Goal: Task Accomplishment & Management: Complete application form

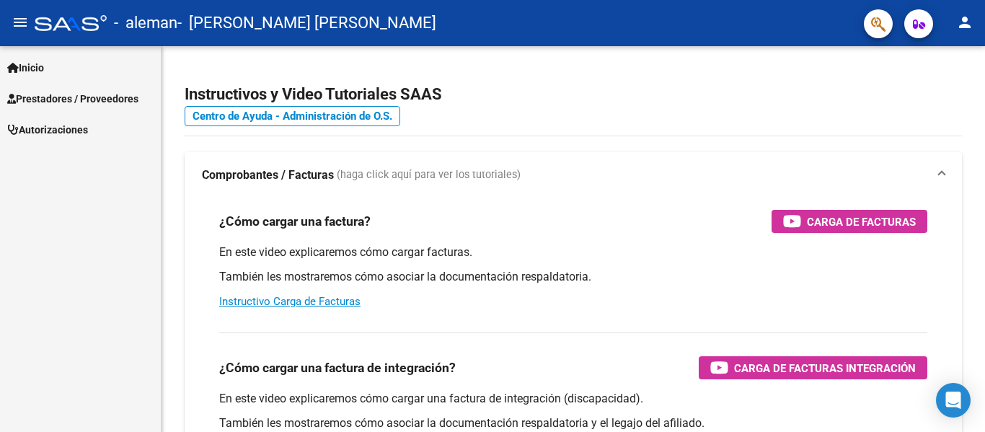
click at [79, 97] on span "Prestadores / Proveedores" at bounding box center [72, 99] width 131 height 16
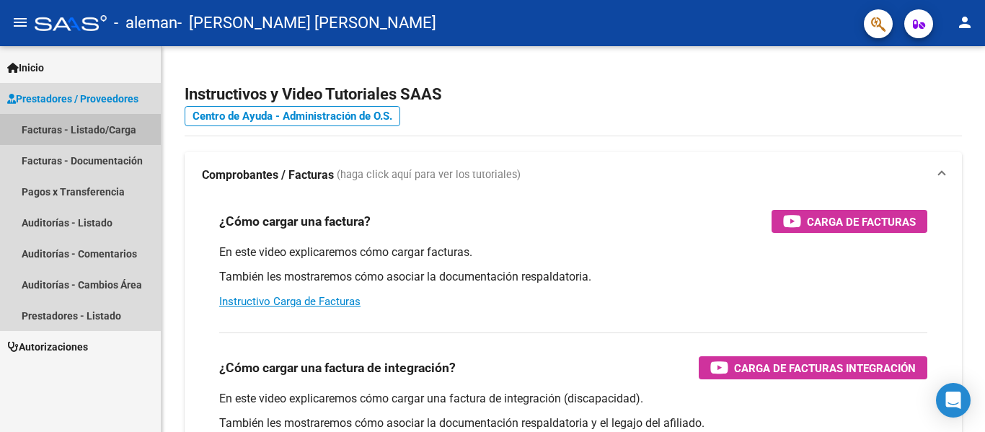
click at [86, 123] on link "Facturas - Listado/Carga" at bounding box center [80, 129] width 161 height 31
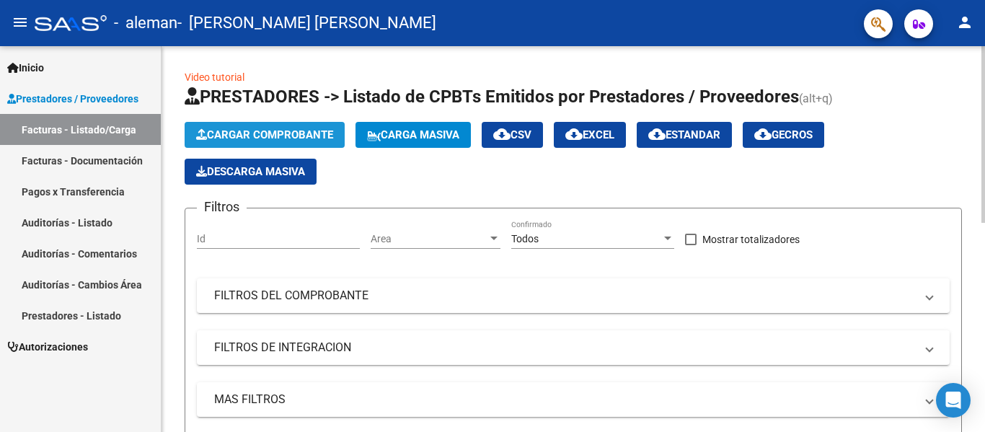
click at [276, 131] on span "Cargar Comprobante" at bounding box center [264, 134] width 137 height 13
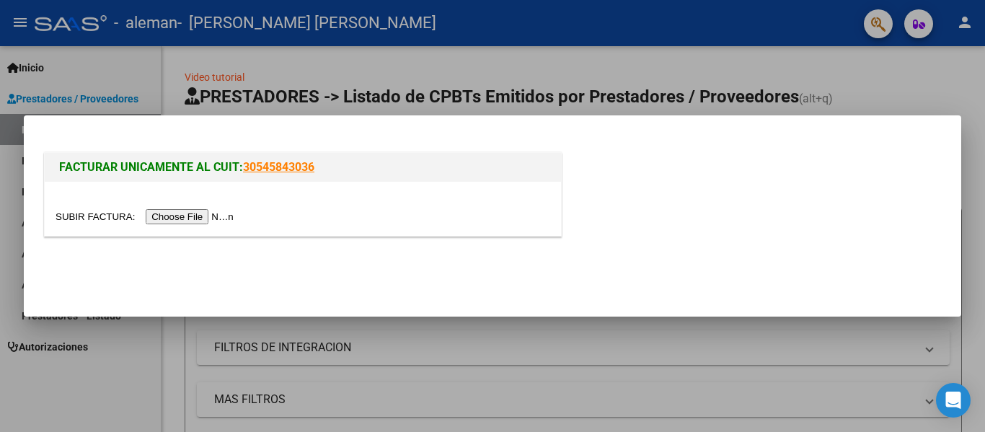
click at [218, 218] on input "file" at bounding box center [147, 216] width 182 height 15
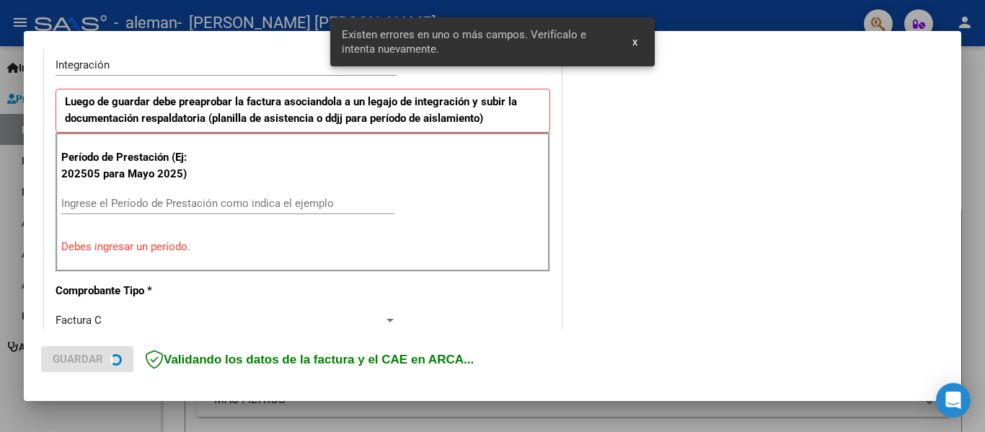
scroll to position [361, 0]
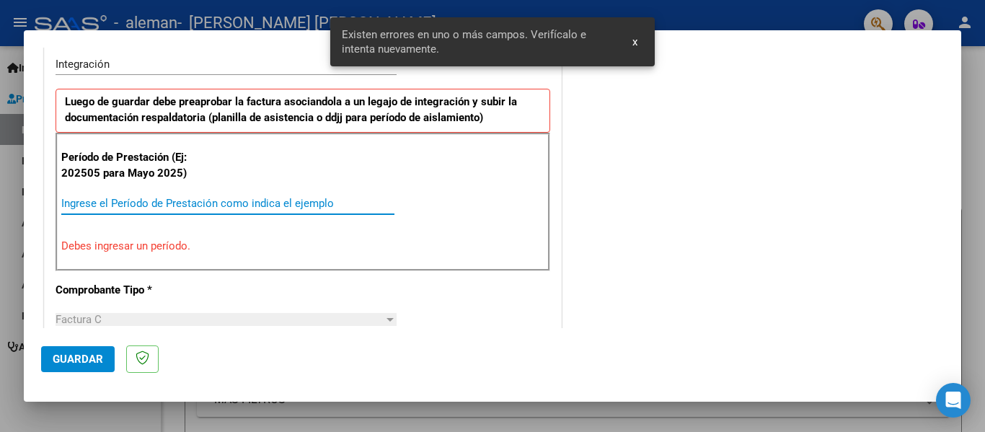
click at [99, 200] on input "Ingrese el Período de Prestación como indica el ejemplo" at bounding box center [227, 203] width 333 height 13
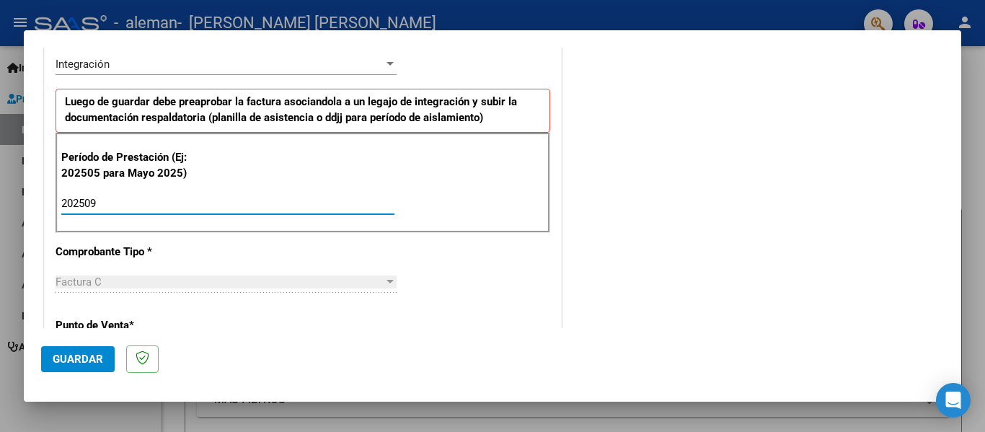
type input "202509"
click at [66, 360] on span "Guardar" at bounding box center [78, 359] width 50 height 13
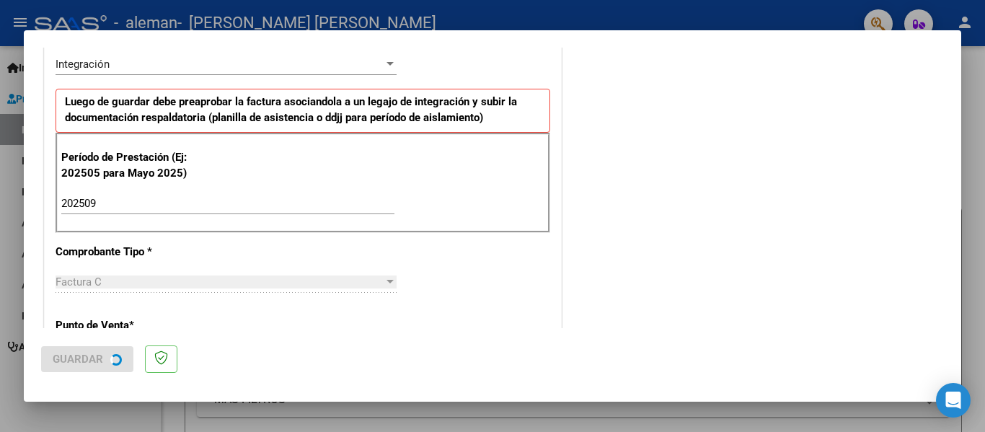
scroll to position [0, 0]
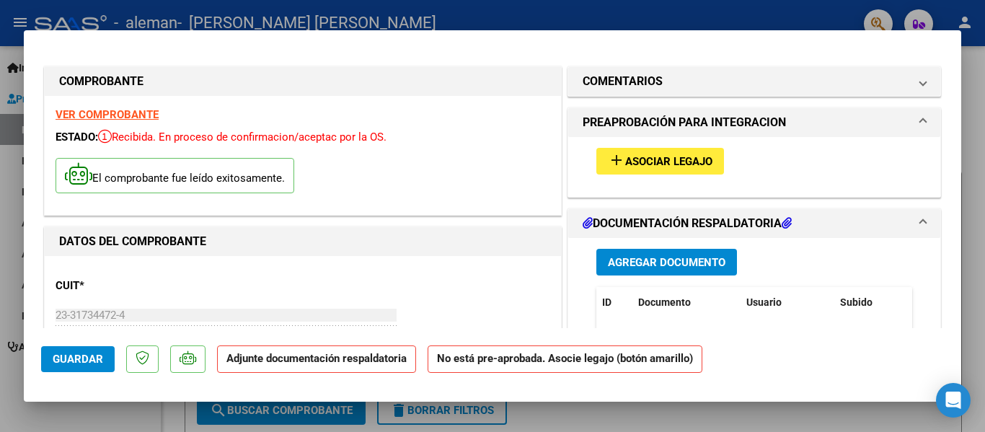
click at [643, 166] on span "Asociar Legajo" at bounding box center [668, 161] width 87 height 13
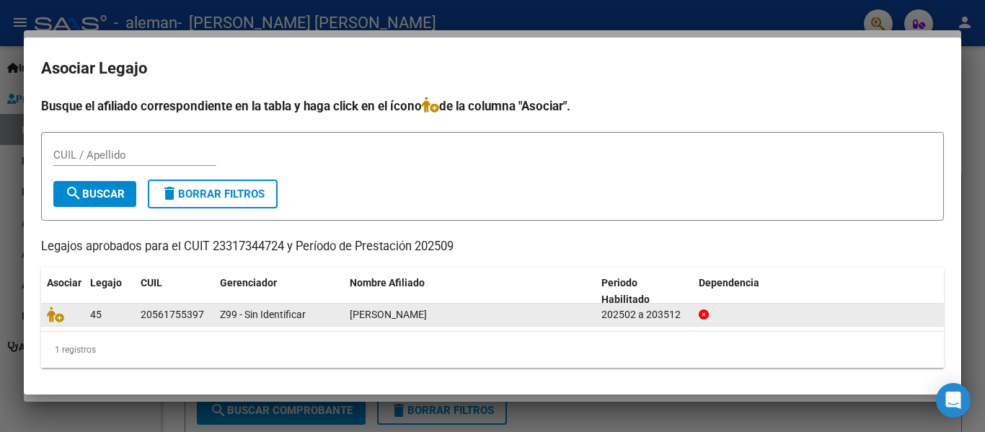
click at [177, 309] on div "20561755397" at bounding box center [172, 315] width 63 height 17
click at [57, 317] on icon at bounding box center [55, 315] width 17 height 16
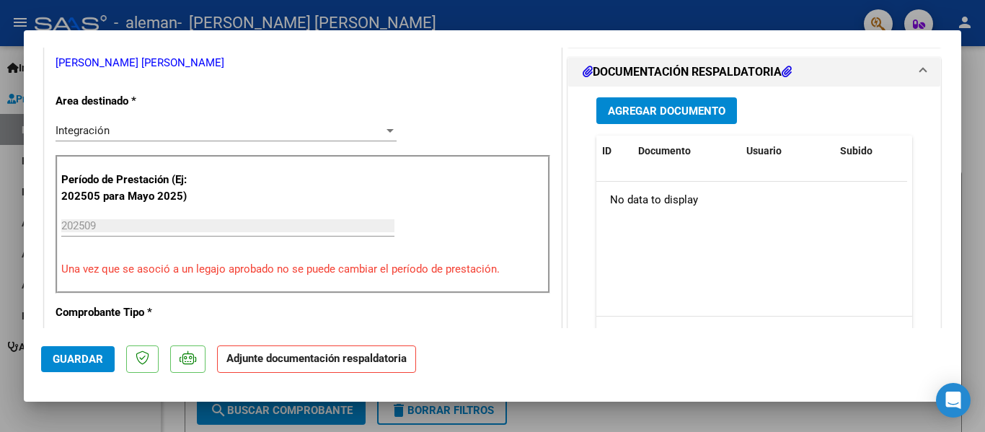
scroll to position [304, 0]
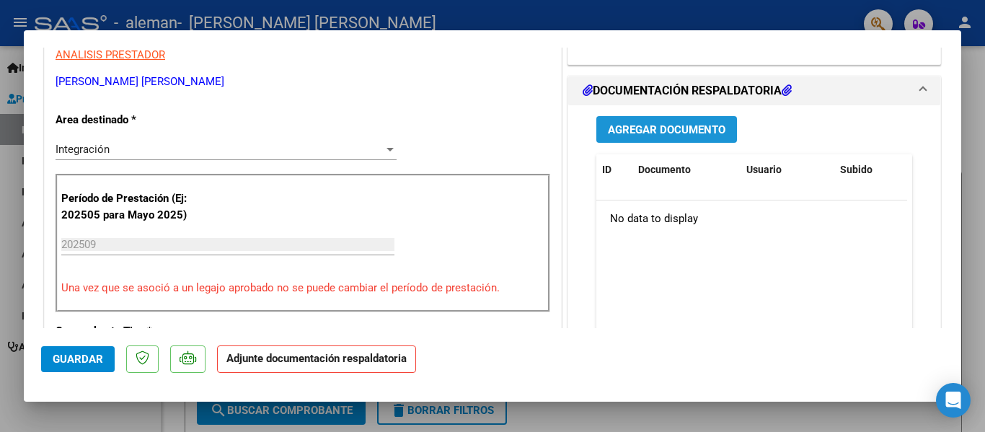
click at [645, 122] on button "Agregar Documento" at bounding box center [667, 129] width 141 height 27
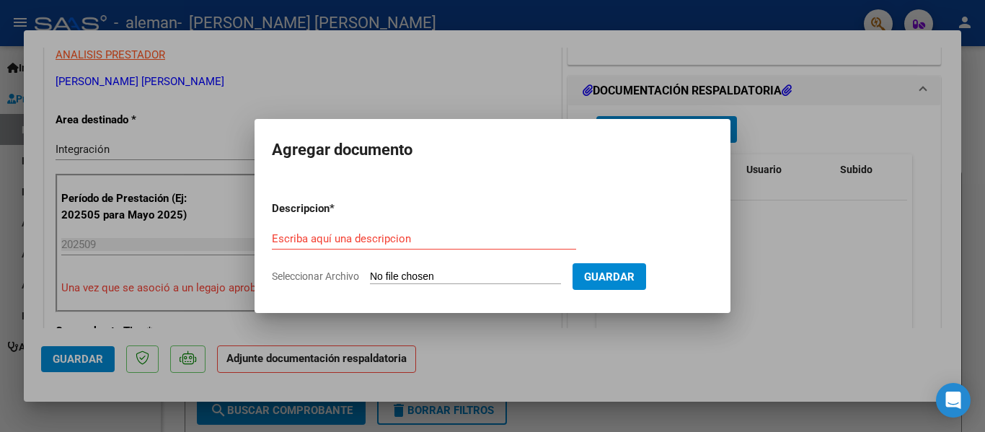
click at [436, 276] on input "Seleccionar Archivo" at bounding box center [465, 277] width 191 height 14
type input "C:\fakepath\PLANILLA DE ASISTENCIA [DATE] FIRMADA-signed.pdf"
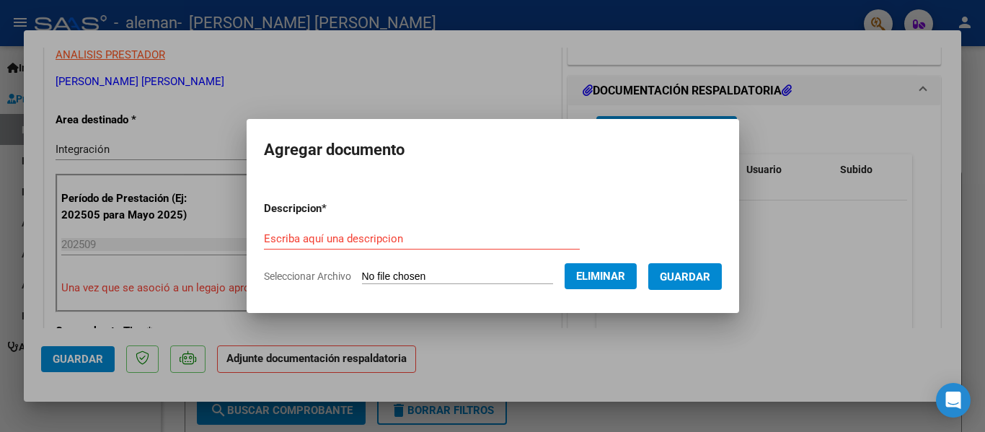
click at [699, 277] on span "Guardar" at bounding box center [685, 276] width 50 height 13
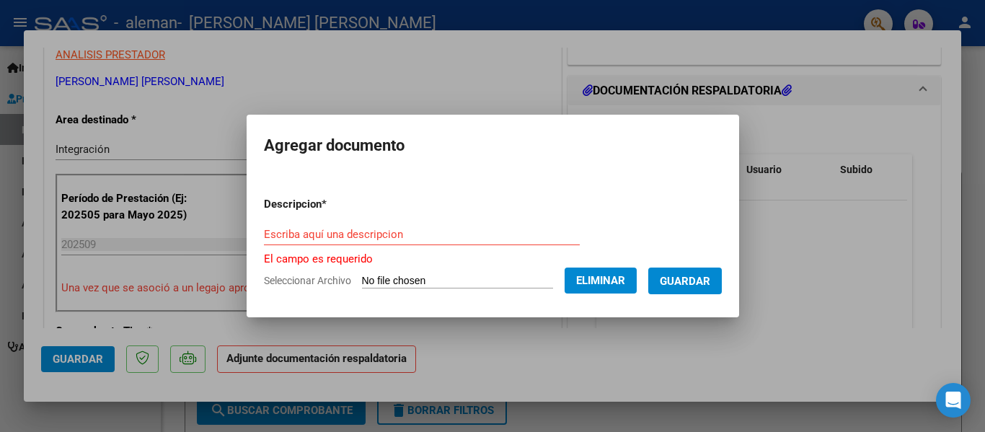
click at [371, 228] on input "Escriba aquí una descripcion" at bounding box center [422, 234] width 316 height 13
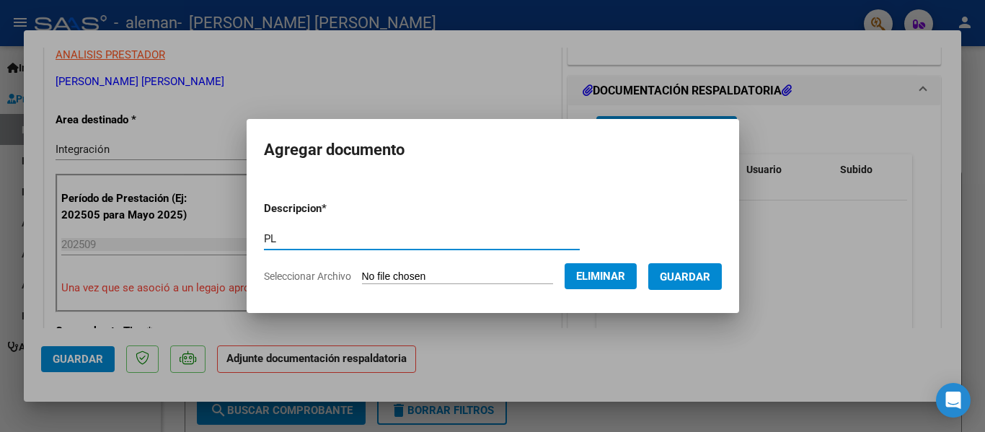
type input "P"
type input "planilla de asistencia septiembre 2025"
click at [710, 273] on span "Guardar" at bounding box center [685, 276] width 50 height 13
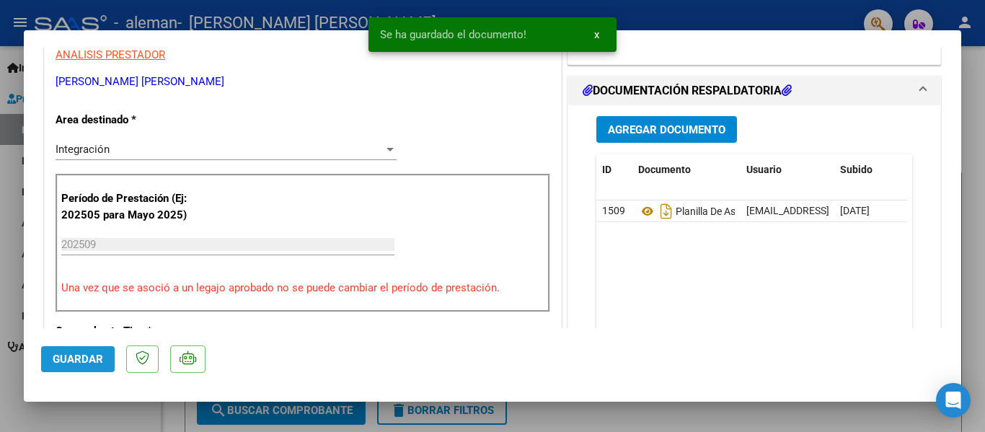
click at [69, 366] on span "Guardar" at bounding box center [78, 359] width 50 height 13
click at [571, 407] on div at bounding box center [492, 216] width 985 height 432
type input "$ 0,00"
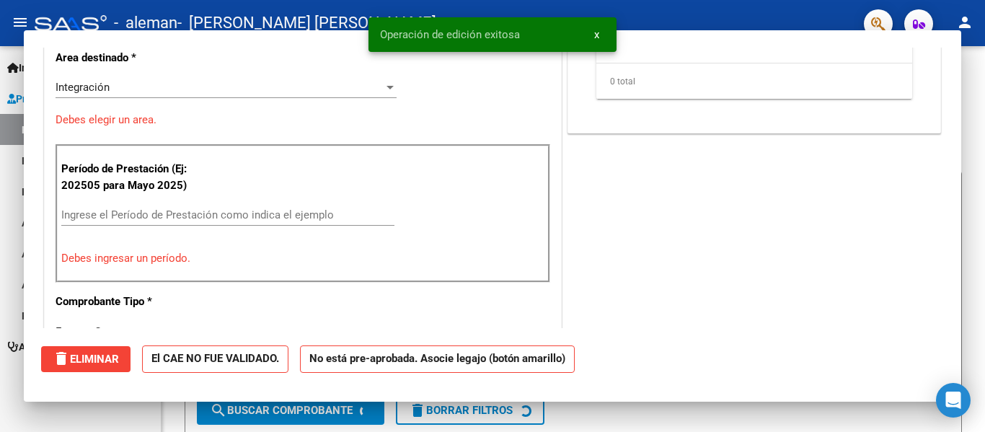
scroll to position [242, 0]
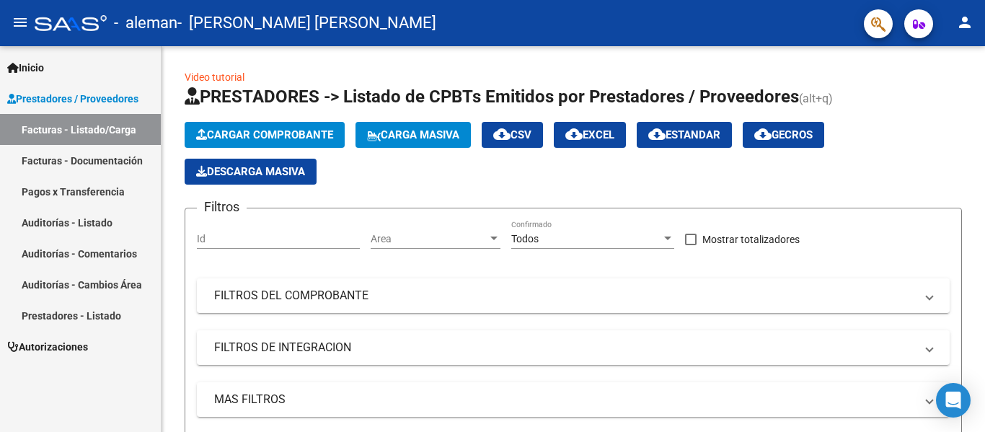
click at [96, 123] on link "Facturas - Listado/Carga" at bounding box center [80, 129] width 161 height 31
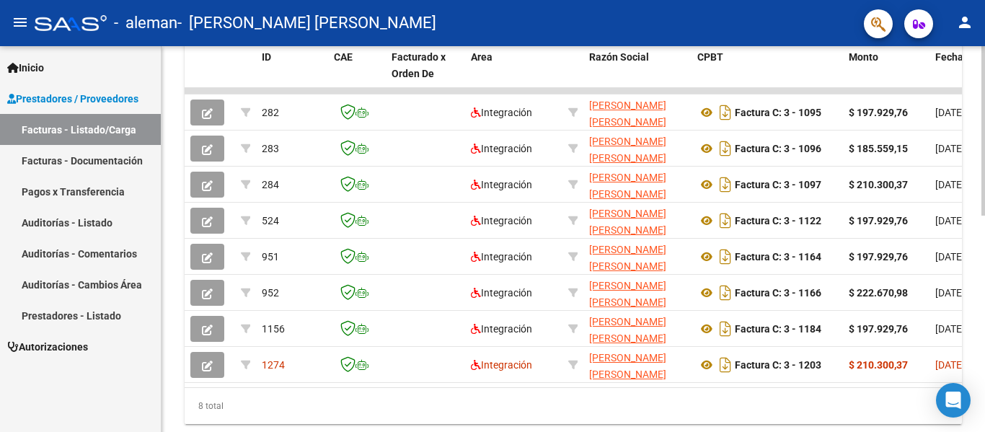
scroll to position [445, 0]
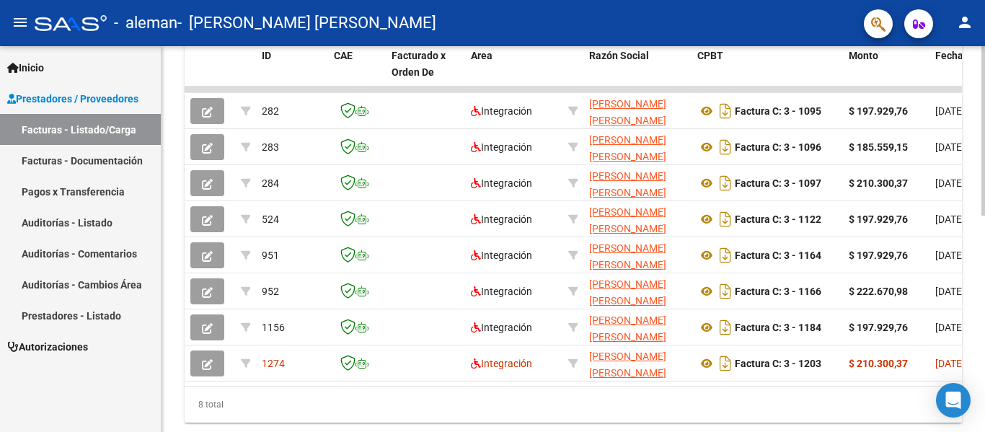
click at [977, 284] on div "Video tutorial PRESTADORES -> Listado de CPBTs Emitidos por Prestadores / Prove…" at bounding box center [575, 35] width 827 height 868
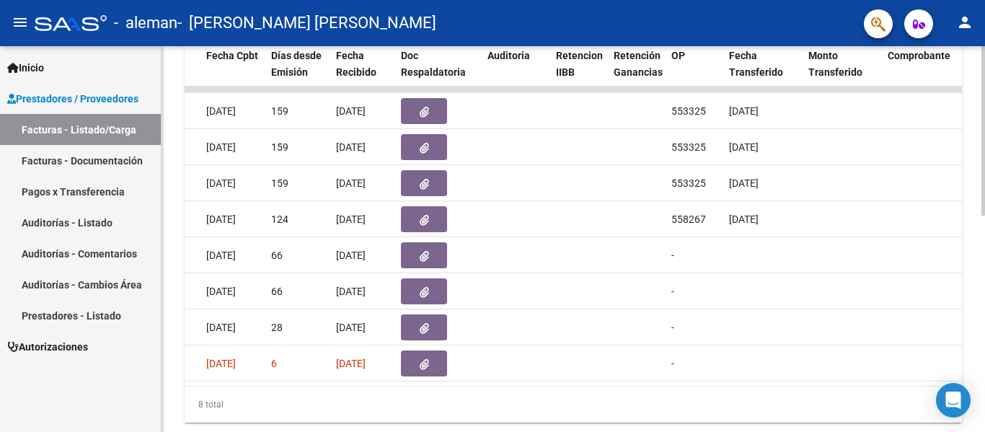
scroll to position [0, 726]
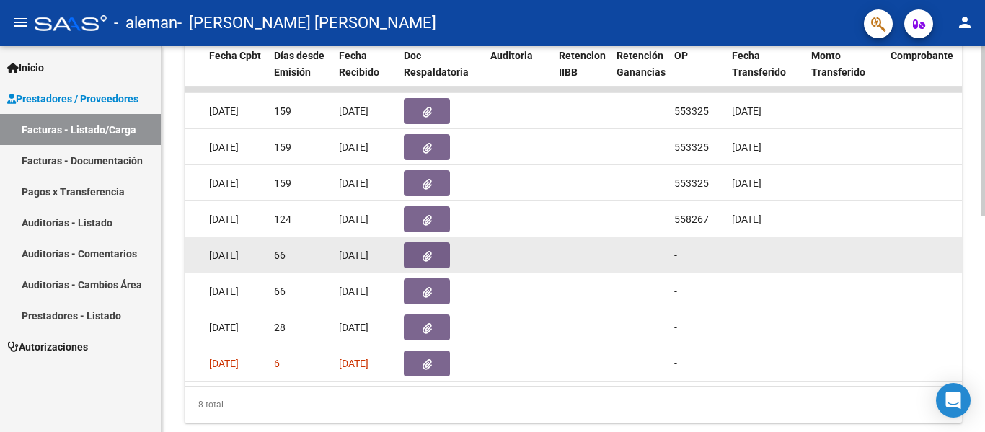
click at [730, 247] on datatable-body-cell at bounding box center [765, 254] width 79 height 35
